Goal: Task Accomplishment & Management: Manage account settings

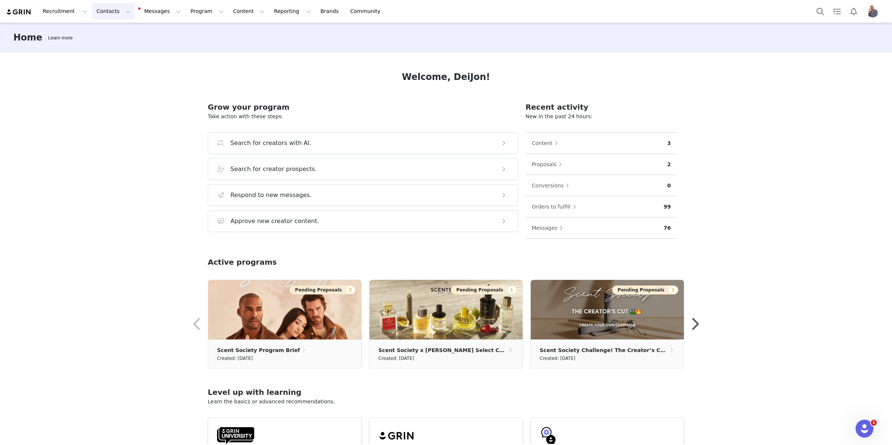
click at [114, 16] on button "Contacts Contacts" at bounding box center [113, 11] width 43 height 17
click at [116, 36] on div "Creators" at bounding box center [116, 33] width 50 height 8
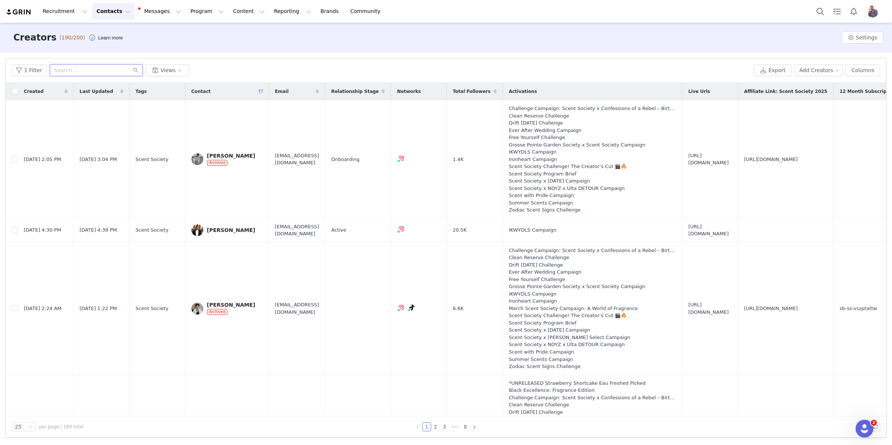
click at [78, 67] on input "text" at bounding box center [96, 70] width 93 height 12
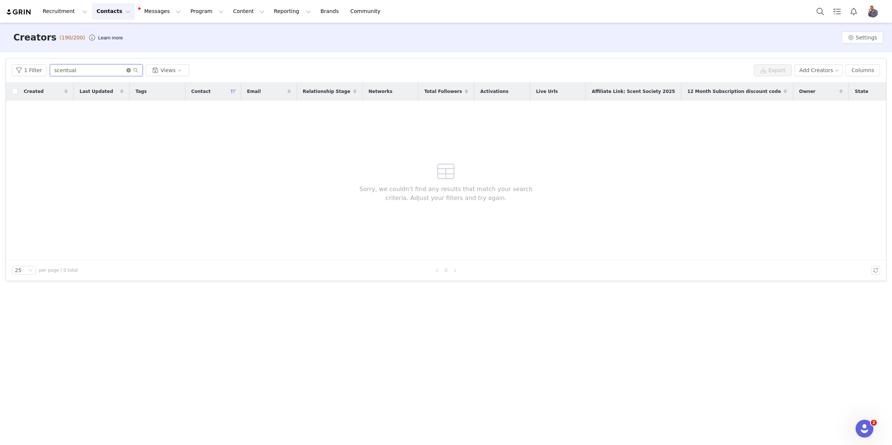
type input "scentual"
drag, startPoint x: 127, startPoint y: 70, endPoint x: 112, endPoint y: 71, distance: 15.3
click at [126, 70] on icon "icon: close-circle" at bounding box center [128, 70] width 4 height 4
click at [109, 71] on input "text" at bounding box center [96, 70] width 93 height 12
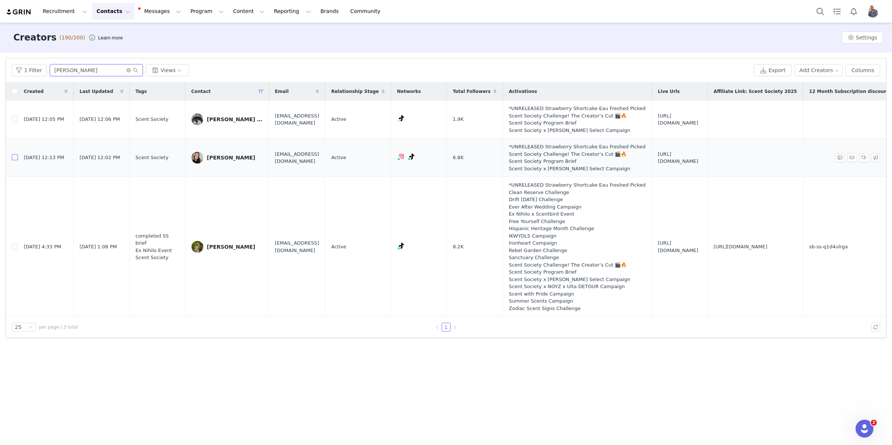
type input "[PERSON_NAME]"
click at [221, 244] on div "[PERSON_NAME]" at bounding box center [231, 247] width 48 height 6
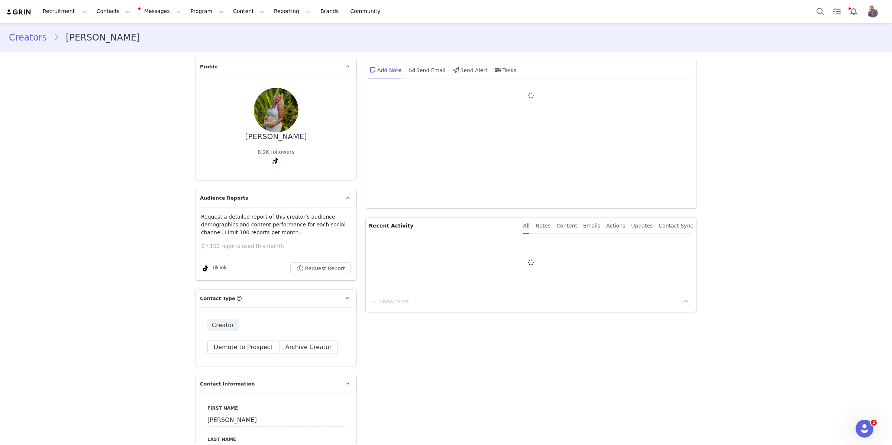
type input "+1 ([GEOGRAPHIC_DATA])"
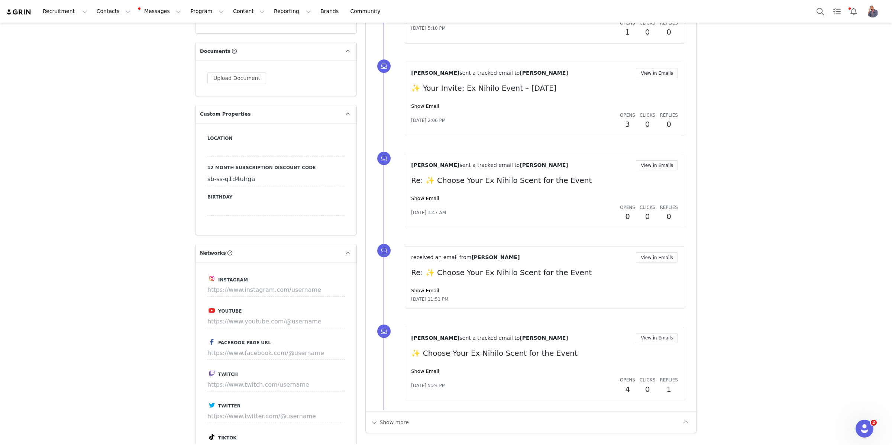
scroll to position [742, 0]
click at [284, 283] on input at bounding box center [276, 289] width 138 height 13
type input "[URL][DOMAIN_NAME]"
click at [336, 283] on button "Save" at bounding box center [330, 289] width 27 height 13
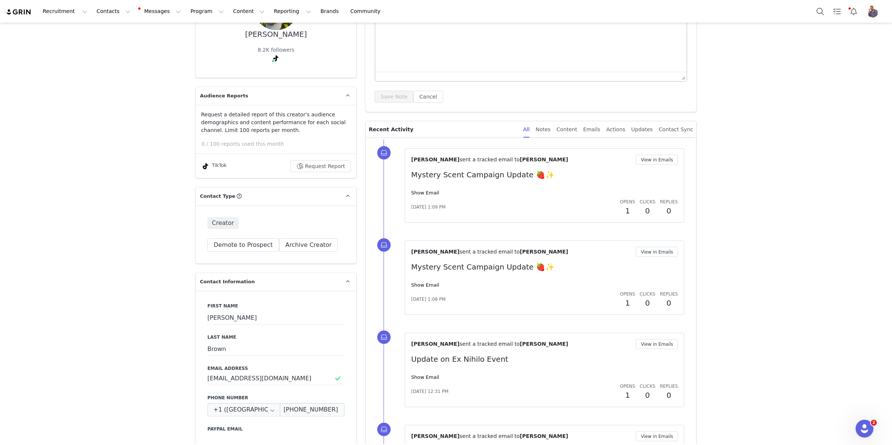
scroll to position [0, 0]
